Goal: Check status: Check status

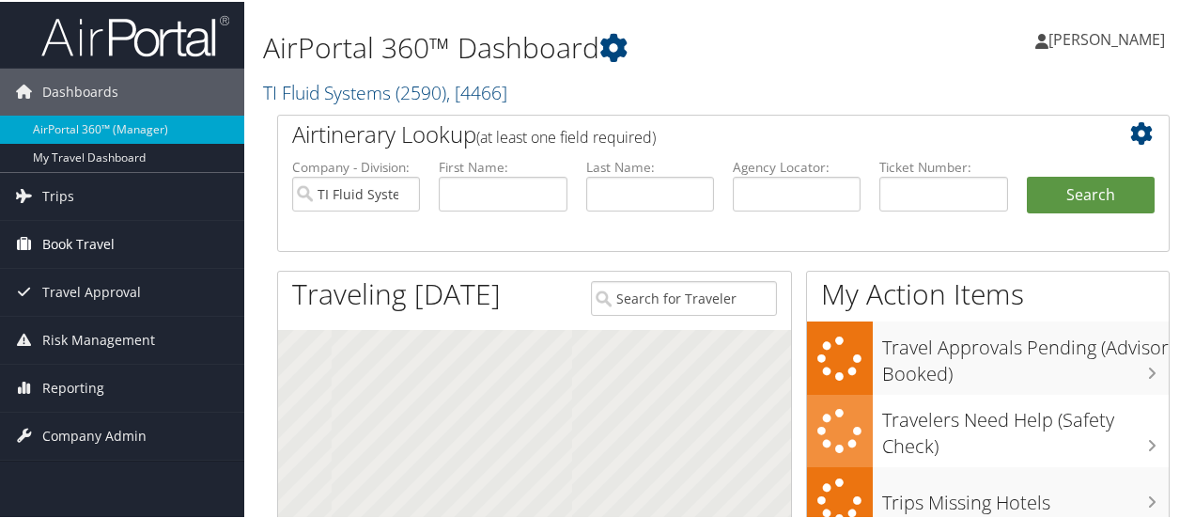
click at [81, 236] on span "Book Travel" at bounding box center [78, 242] width 72 height 47
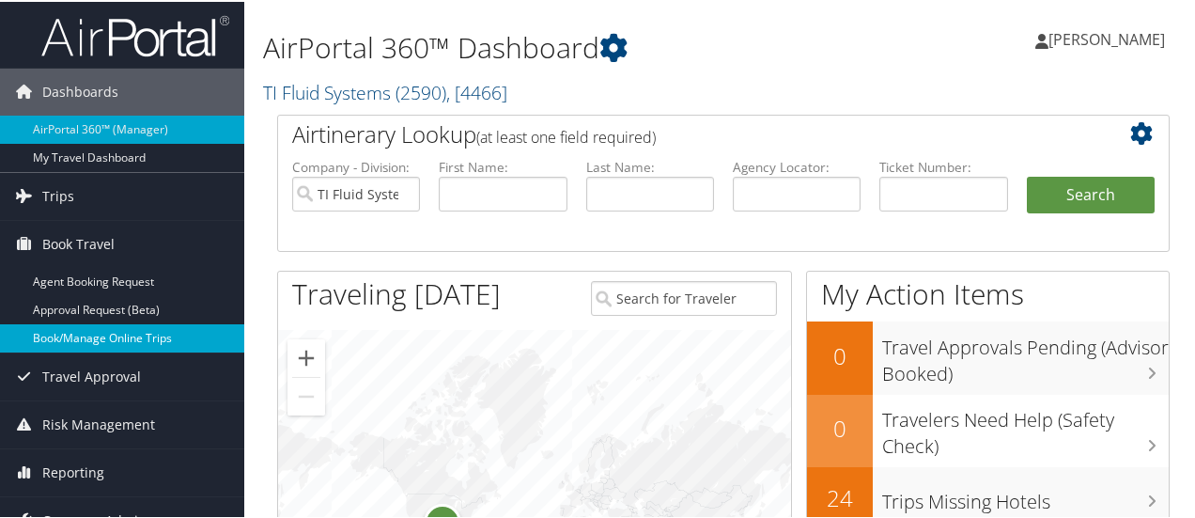
click at [79, 332] on link "Book/Manage Online Trips" at bounding box center [122, 336] width 244 height 28
click at [1118, 37] on span "[PERSON_NAME]" at bounding box center [1107, 37] width 117 height 21
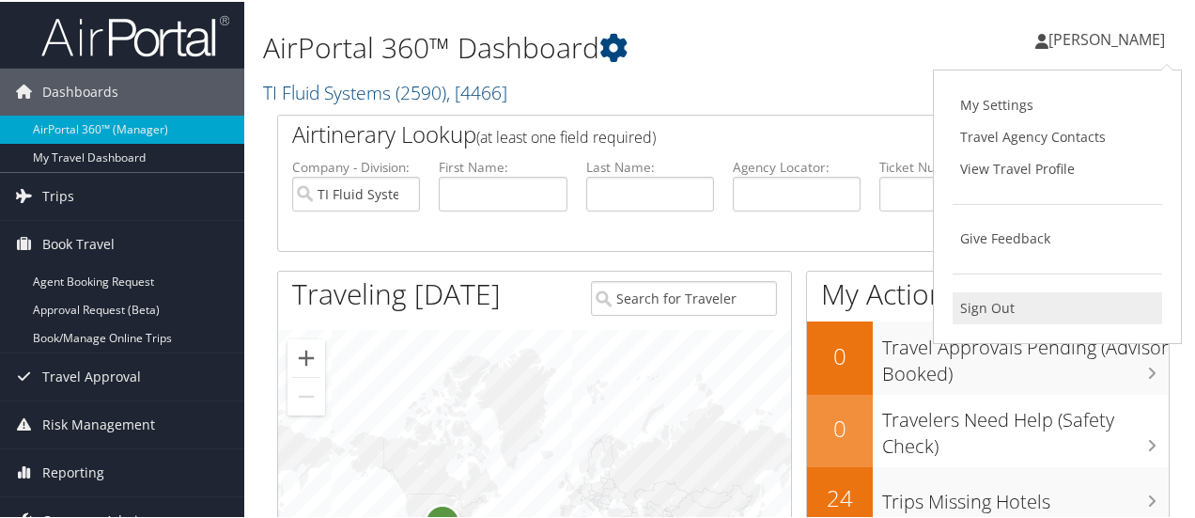
click at [987, 307] on link "Sign Out" at bounding box center [1058, 306] width 210 height 32
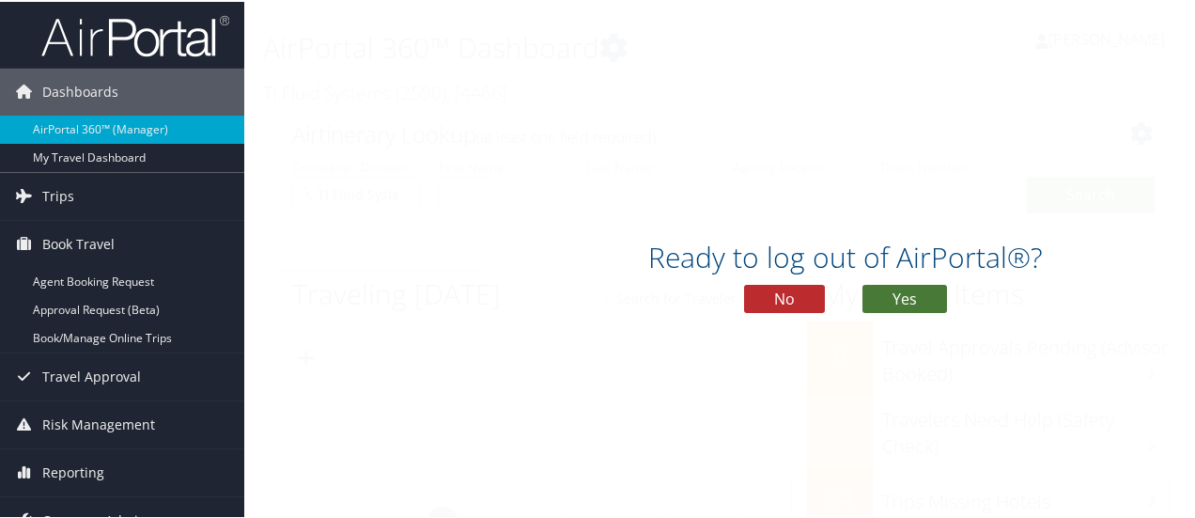
click at [879, 298] on button "Yes" at bounding box center [905, 297] width 85 height 28
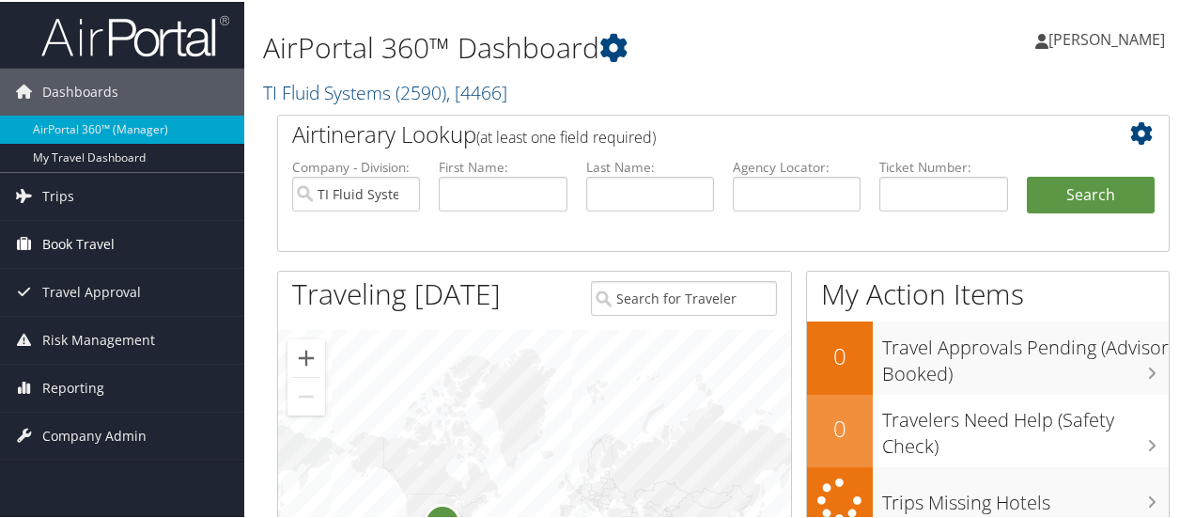
click at [81, 236] on span "Book Travel" at bounding box center [78, 242] width 72 height 47
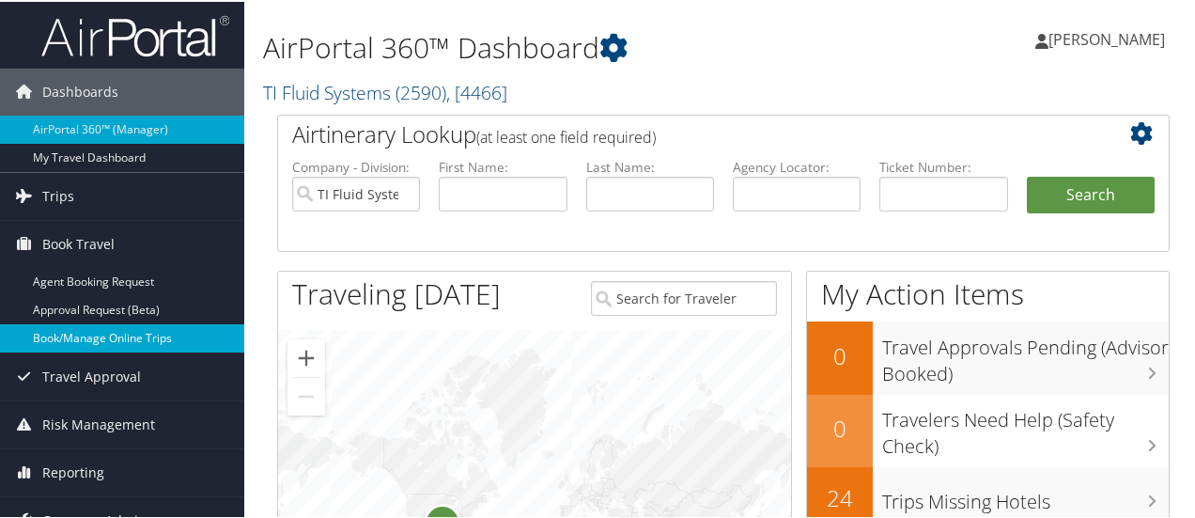
click at [70, 335] on link "Book/Manage Online Trips" at bounding box center [122, 336] width 244 height 28
drag, startPoint x: 618, startPoint y: 191, endPoint x: 607, endPoint y: 188, distance: 11.6
click at [616, 191] on input "text" at bounding box center [650, 192] width 128 height 35
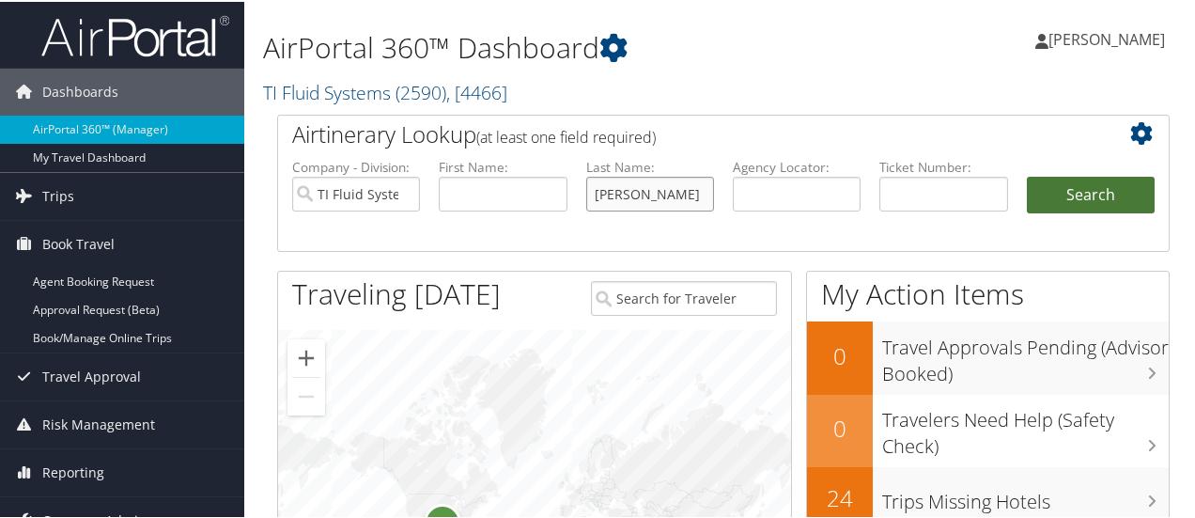
type input "[PERSON_NAME]"
click at [1088, 195] on button "Search" at bounding box center [1091, 194] width 128 height 38
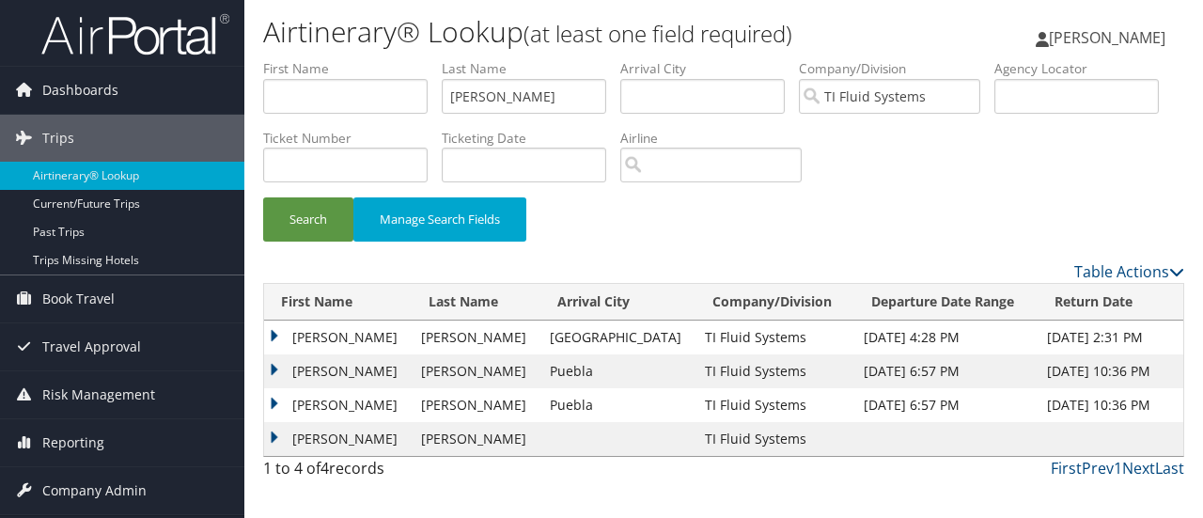
click at [343, 335] on td "LAURA CAROLINA" at bounding box center [338, 337] width 148 height 34
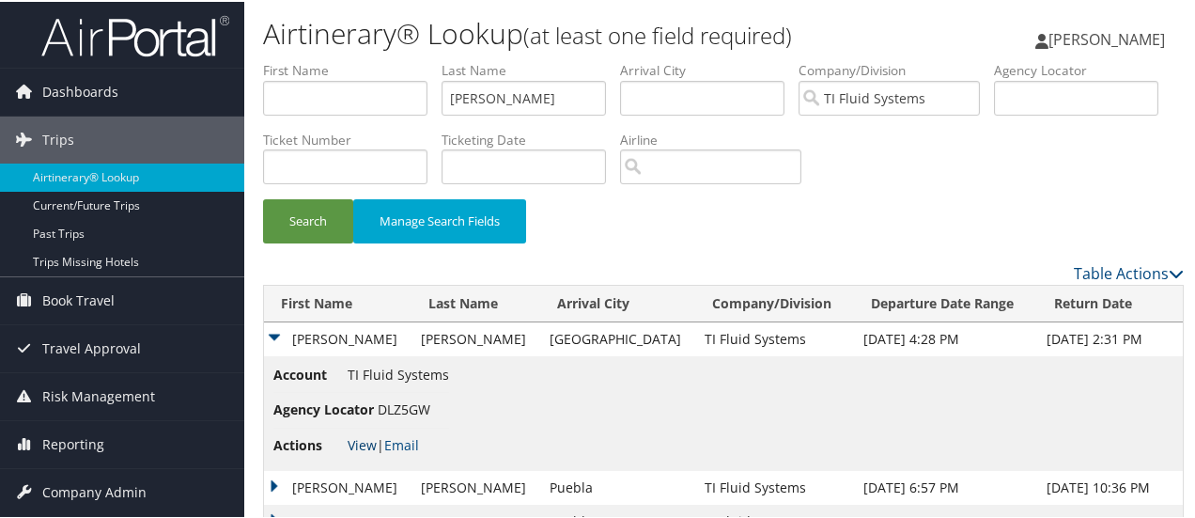
click at [357, 441] on link "View" at bounding box center [362, 443] width 29 height 18
